Goal: Transaction & Acquisition: Book appointment/travel/reservation

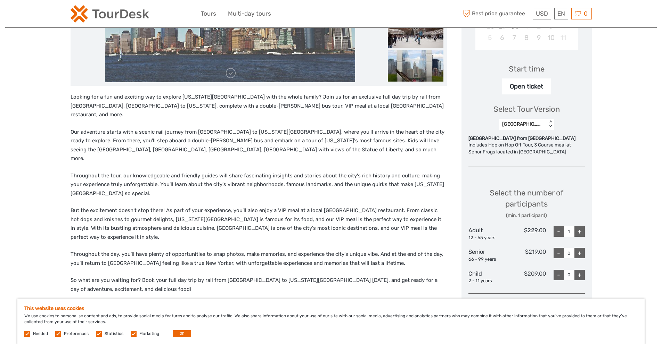
scroll to position [208, 0]
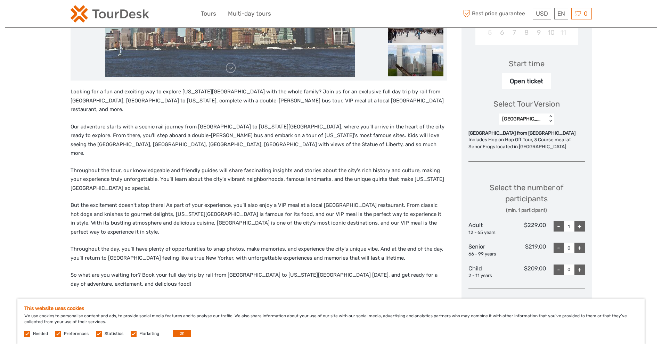
click at [533, 120] on div "[GEOGRAPHIC_DATA] from [GEOGRAPHIC_DATA]" at bounding box center [522, 119] width 41 height 7
click at [545, 138] on div "[GEOGRAPHIC_DATA] from [GEOGRAPHIC_DATA]" at bounding box center [526, 144] width 49 height 26
click at [602, 131] on div "Region / Starts from: [US_STATE] - [GEOGRAPHIC_DATA] Travel method: Train 1 day…" at bounding box center [330, 251] width 651 height 919
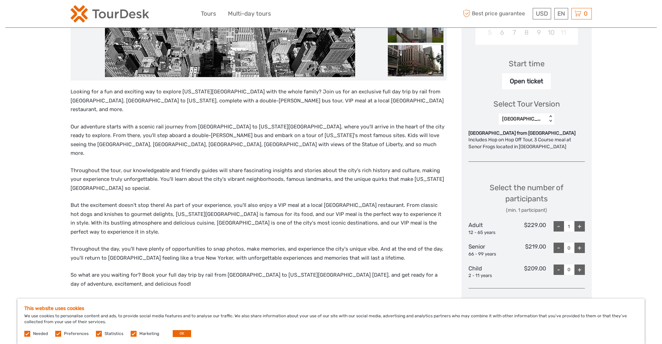
click at [580, 225] on div "+" at bounding box center [579, 226] width 10 height 10
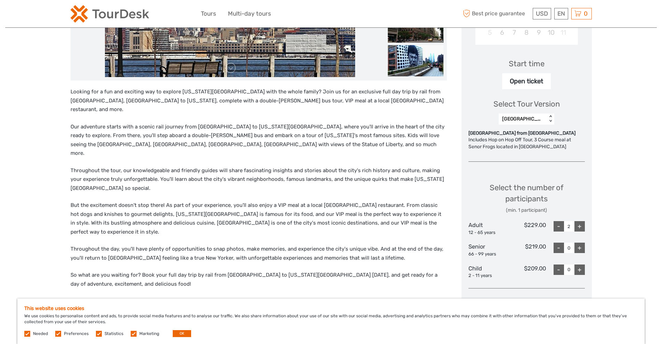
click at [579, 226] on div "+" at bounding box center [579, 226] width 10 height 10
type input "3"
click at [601, 153] on div "Region / Starts from: [US_STATE] - [GEOGRAPHIC_DATA] Travel method: Train 1 day…" at bounding box center [330, 251] width 651 height 919
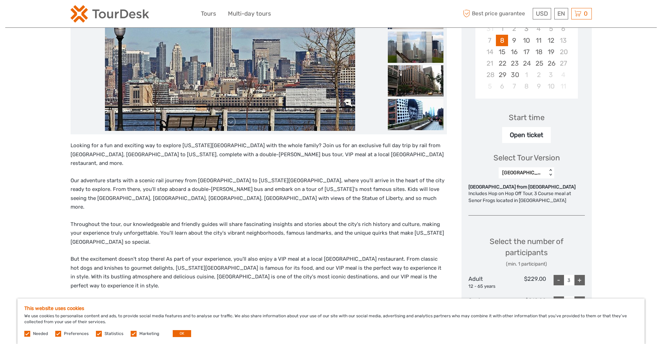
scroll to position [0, 0]
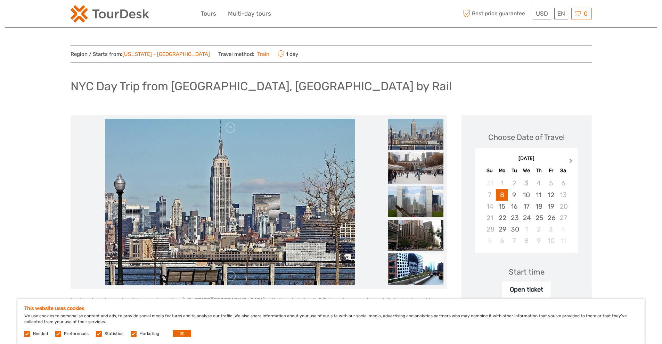
click at [571, 161] on span "Next Month" at bounding box center [571, 162] width 0 height 10
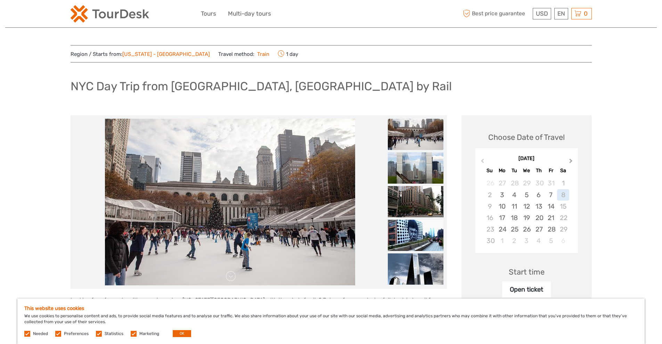
click at [571, 161] on span "Next Month" at bounding box center [571, 162] width 0 height 10
click at [552, 184] on div "5" at bounding box center [551, 183] width 12 height 11
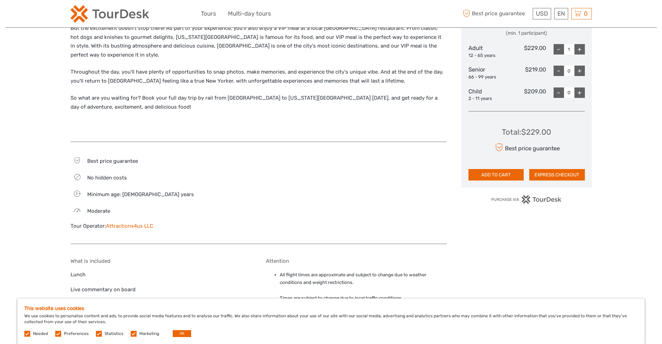
scroll to position [452, 0]
